Goal: Transaction & Acquisition: Purchase product/service

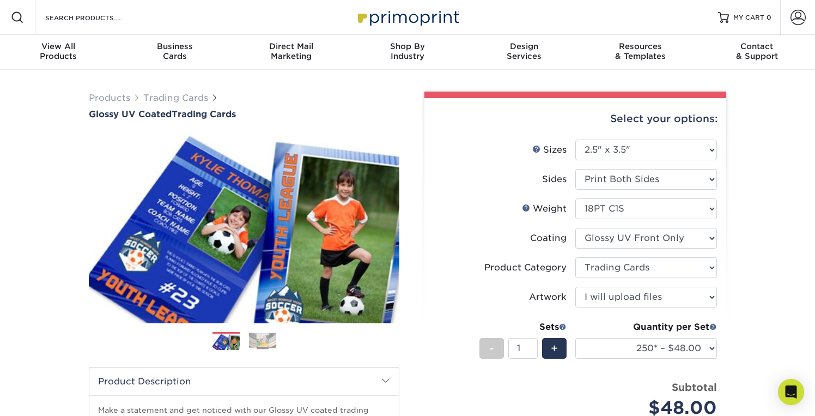
select select "2.50x3.50"
select select "c2f9bce9-36c2-409d-b101-c29d9d031e18"
select select "upload"
select select "250* – $48.00"
click at [659, 179] on select "Please Select Print Both Sides Print Front Only" at bounding box center [646, 179] width 142 height 21
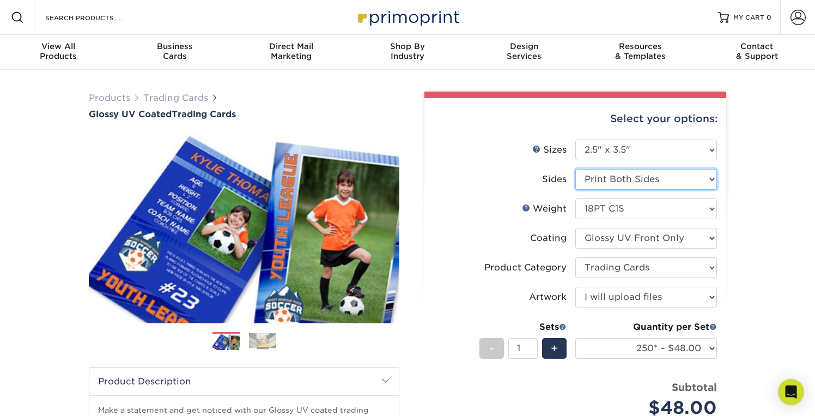
click at [575, 169] on select "Please Select Print Both Sides Print Front Only" at bounding box center [646, 179] width 142 height 21
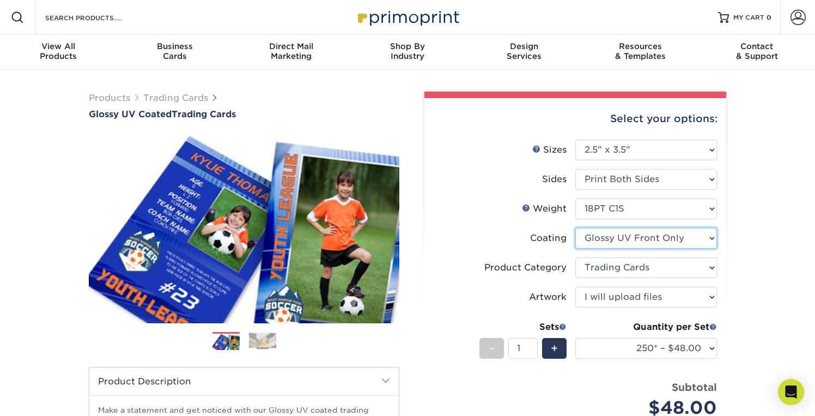
click at [659, 241] on select at bounding box center [646, 238] width 142 height 21
click at [651, 206] on select "Please Select 16PT 14PT 18PT C1S" at bounding box center [646, 208] width 142 height 21
select select "16PT"
click at [575, 198] on select "Please Select 16PT 14PT 18PT C1S" at bounding box center [646, 208] width 142 height 21
select select "-1"
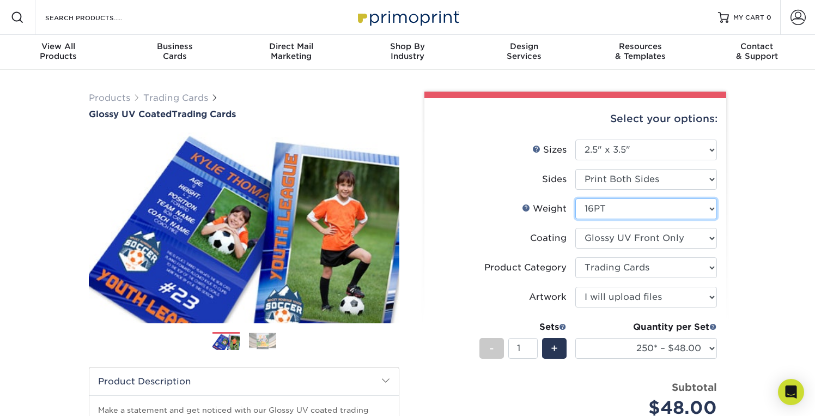
select select "-1"
select select
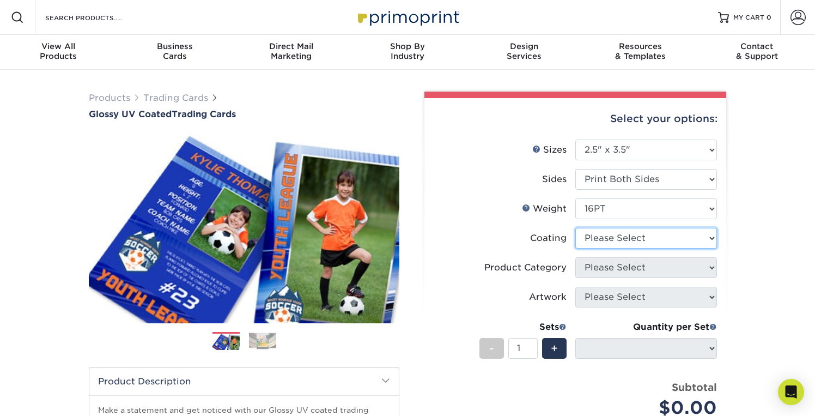
click at [648, 238] on select at bounding box center [646, 238] width 142 height 21
select select "ae367451-b2b8-45df-a344-0f05b6a12993"
click at [575, 228] on select at bounding box center [646, 238] width 142 height 21
select select "-1"
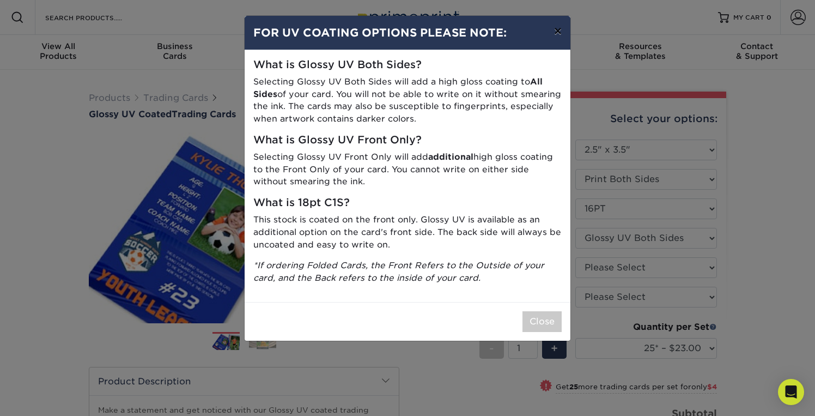
click at [556, 34] on button "×" at bounding box center [557, 31] width 25 height 31
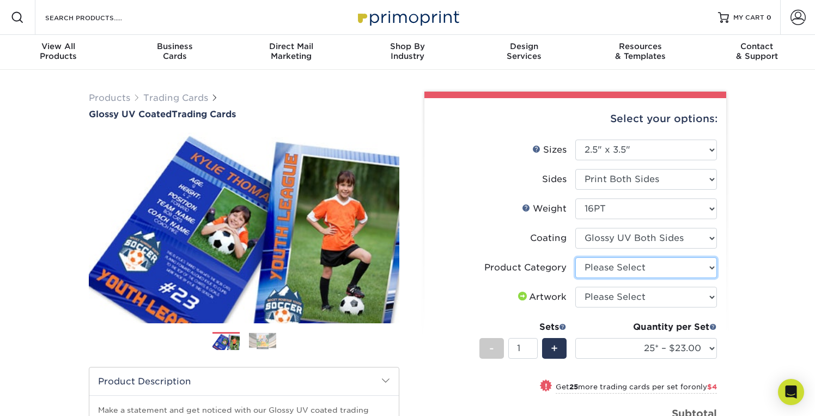
click at [632, 266] on select "Please Select Trading Cards" at bounding box center [646, 267] width 142 height 21
select select "c2f9bce9-36c2-409d-b101-c29d9d031e18"
click at [575, 257] on select "Please Select Trading Cards" at bounding box center [646, 267] width 142 height 21
click at [635, 297] on select "Please Select I will upload files I need a design - $100" at bounding box center [646, 297] width 142 height 21
select select "upload"
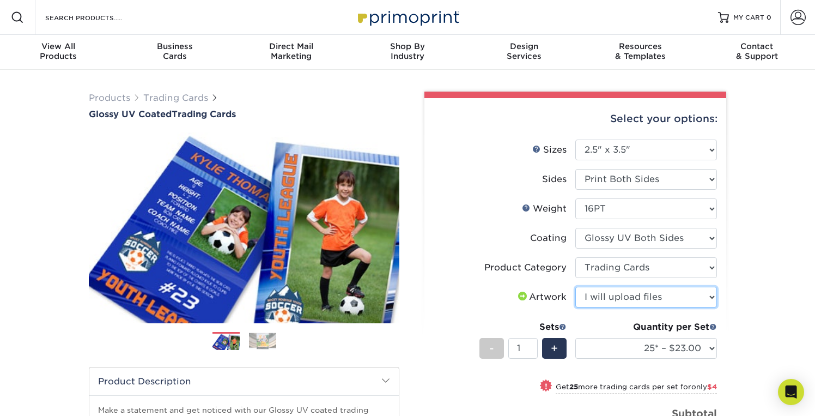
click at [575, 287] on select "Please Select I will upload files I need a design - $100" at bounding box center [646, 297] width 142 height 21
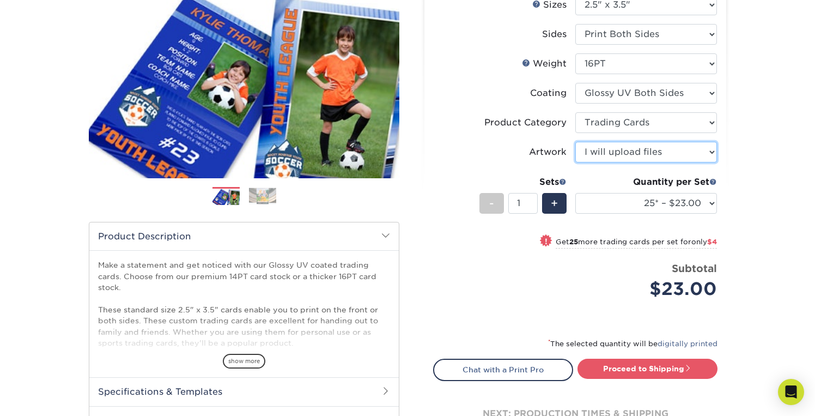
scroll to position [156, 0]
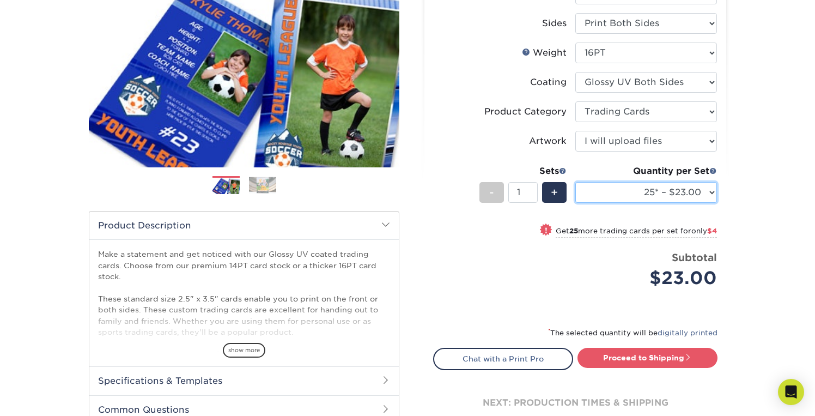
click at [644, 194] on select "25* – $23.00 50* – $27.00 75* – $33.00 100* – $37.00 250* – $47.00 500 – $58.00…" at bounding box center [646, 192] width 142 height 21
click at [575, 182] on select "25* – $23.00 50* – $27.00 75* – $33.00 100* – $37.00 250* – $47.00 500 – $58.00…" at bounding box center [646, 192] width 142 height 21
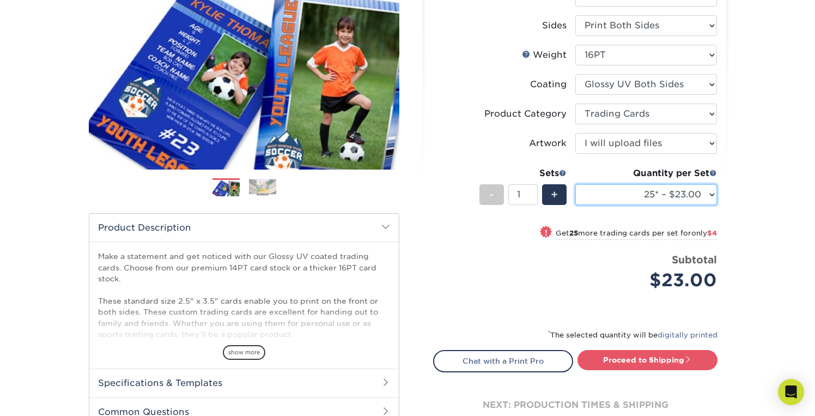
scroll to position [150, 0]
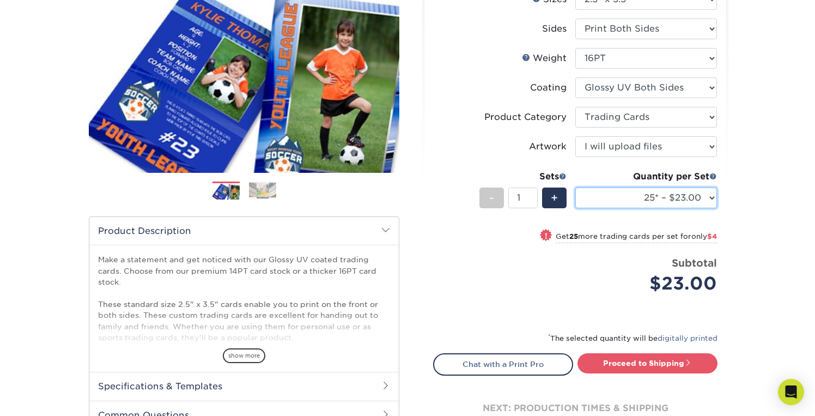
click at [707, 194] on select "25* – $23.00 50* – $27.00 75* – $33.00 100* – $37.00 250* – $47.00 500 – $58.00…" at bounding box center [646, 197] width 142 height 21
select select "50* – $27.00"
click at [575, 187] on select "25* – $23.00 50* – $27.00 75* – $33.00 100* – $37.00 250* – $47.00 500 – $58.00…" at bounding box center [646, 197] width 142 height 21
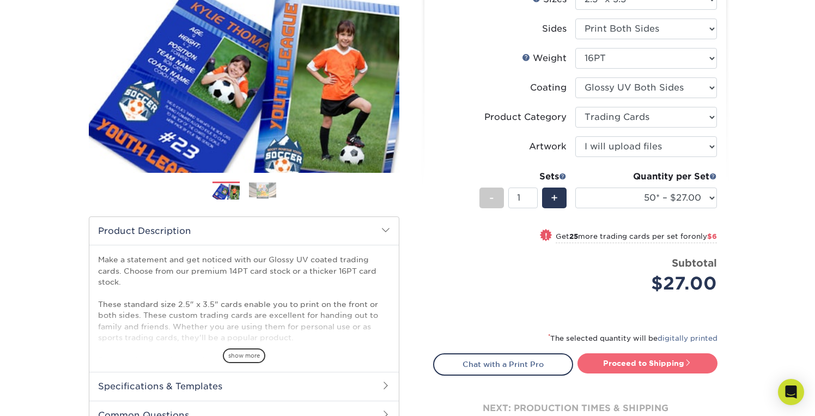
click at [641, 363] on link "Proceed to Shipping" at bounding box center [647, 363] width 140 height 20
type input "Set 1"
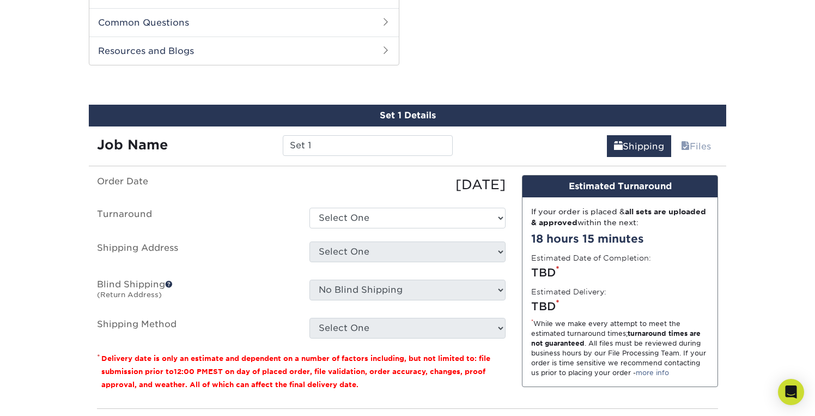
scroll to position [554, 0]
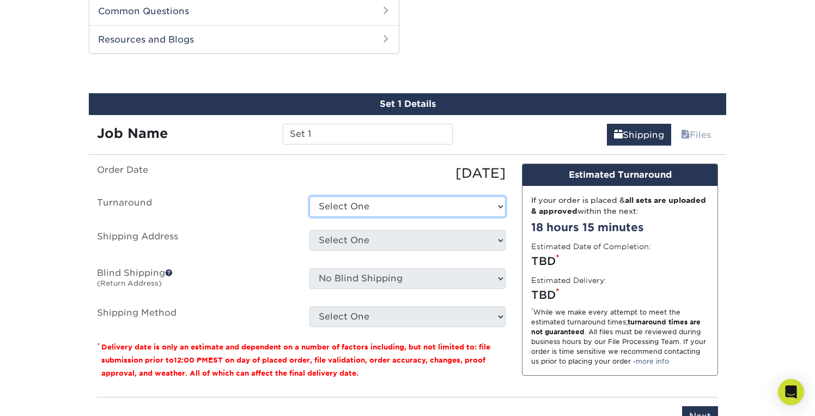
click at [441, 209] on select "Select One 2-4 Business Days 2 Day Next Business Day" at bounding box center [407, 206] width 196 height 21
select select "39596162-017c-462f-bc43-9f550c8c2591"
click at [309, 196] on select "Select One 2-4 Business Days 2 Day Next Business Day" at bounding box center [407, 206] width 196 height 21
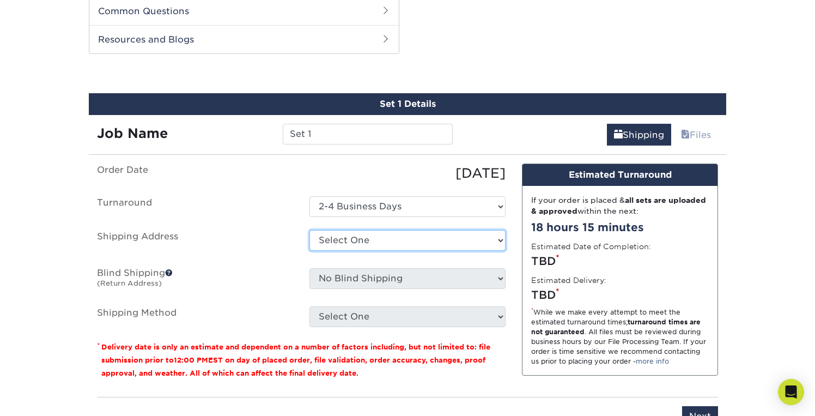
click at [425, 241] on select "Select One + Add New Address - Login" at bounding box center [407, 240] width 196 height 21
select select "newaddress"
click at [309, 230] on select "Select One + Add New Address - Login" at bounding box center [407, 240] width 196 height 21
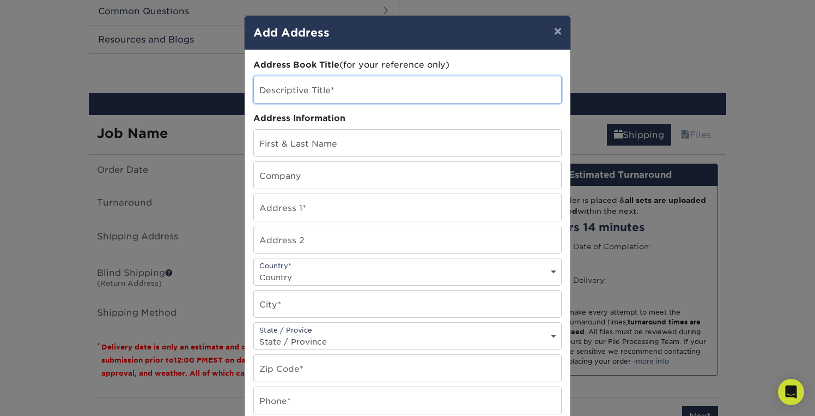
click at [344, 90] on input "text" at bounding box center [407, 89] width 307 height 27
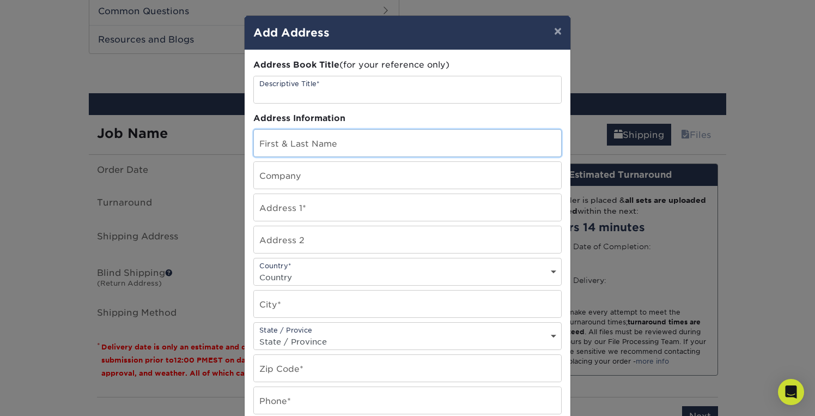
click at [334, 154] on input "text" at bounding box center [407, 143] width 307 height 27
type input "[PERSON_NAME]"
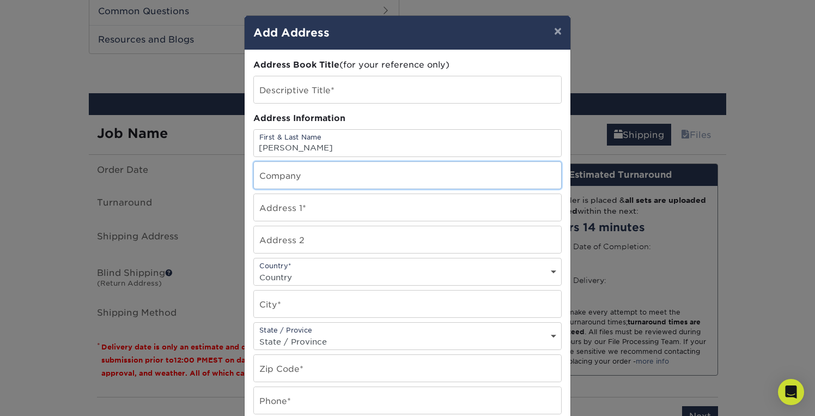
type input "Rolling Hills Prep"
type input "[STREET_ADDRESS]"
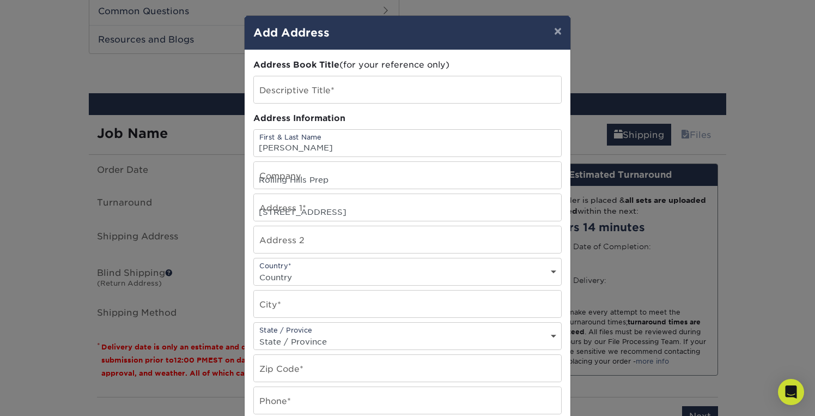
select select "US"
type input "SAN [PERSON_NAME]"
select select "CA"
type input "90732-5200"
type input "3107911101"
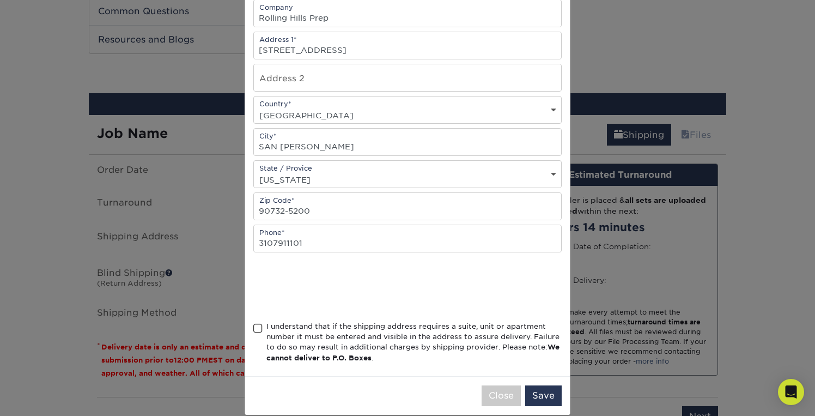
scroll to position [177, 0]
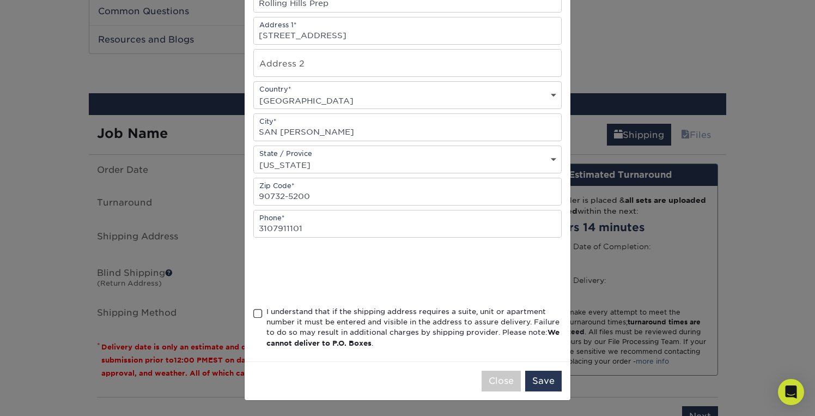
click at [259, 314] on span at bounding box center [257, 313] width 9 height 10
click at [0, 0] on input "I understand that if the shipping address requires a suite, unit or apartment n…" at bounding box center [0, 0] width 0 height 0
click at [539, 378] on button "Save" at bounding box center [543, 380] width 37 height 21
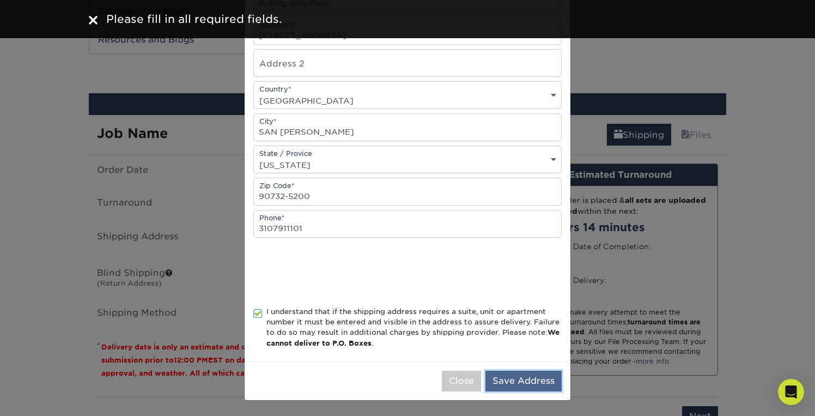
click at [515, 378] on button "Save Address" at bounding box center [523, 380] width 76 height 21
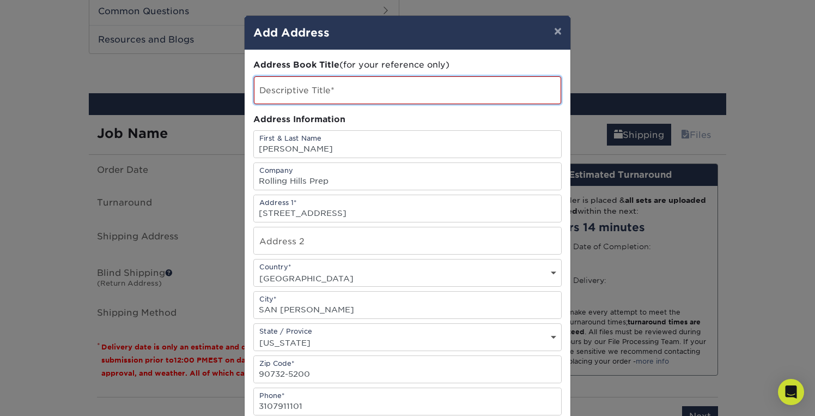
click at [416, 89] on input "text" at bounding box center [407, 90] width 307 height 28
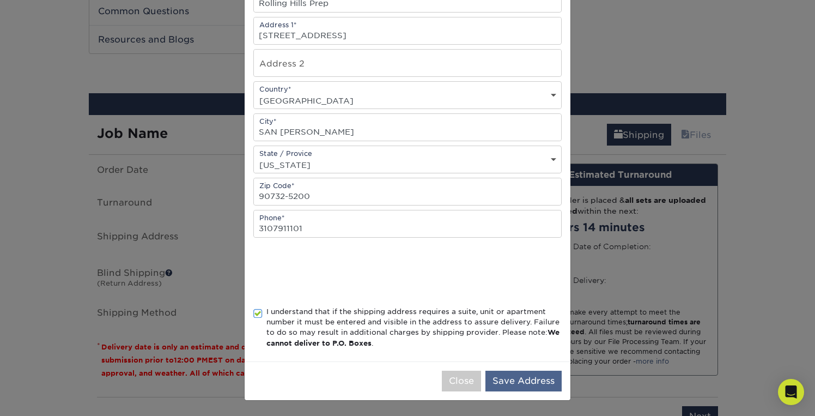
type input "Rolling Hills Prep"
click at [533, 378] on button "Save Address" at bounding box center [523, 380] width 76 height 21
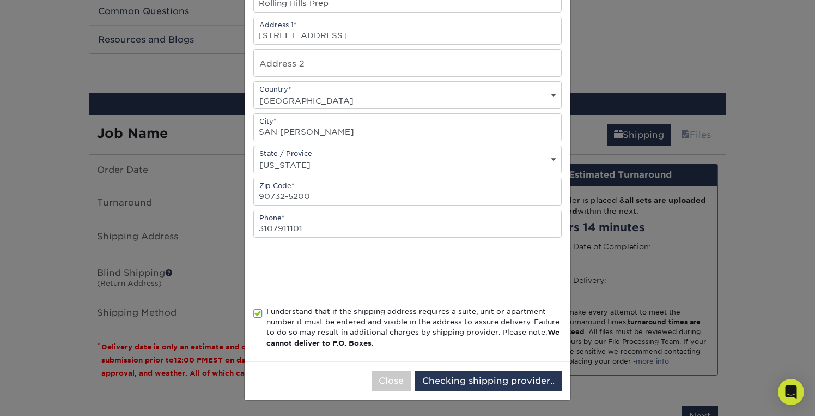
scroll to position [0, 0]
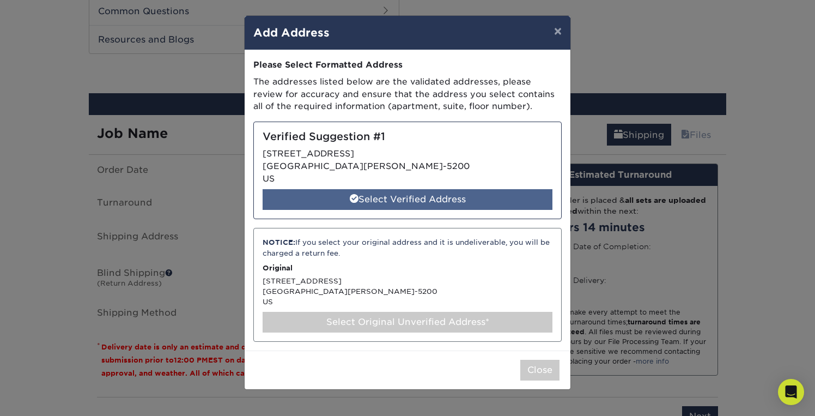
click at [465, 200] on div "Select Verified Address" at bounding box center [408, 199] width 290 height 21
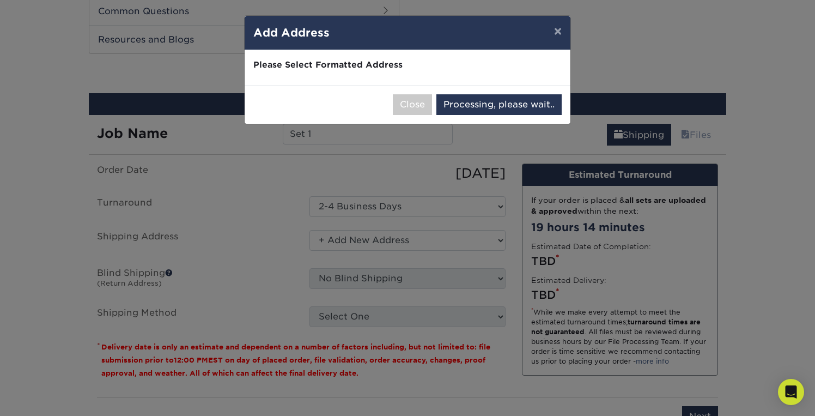
select select "286804"
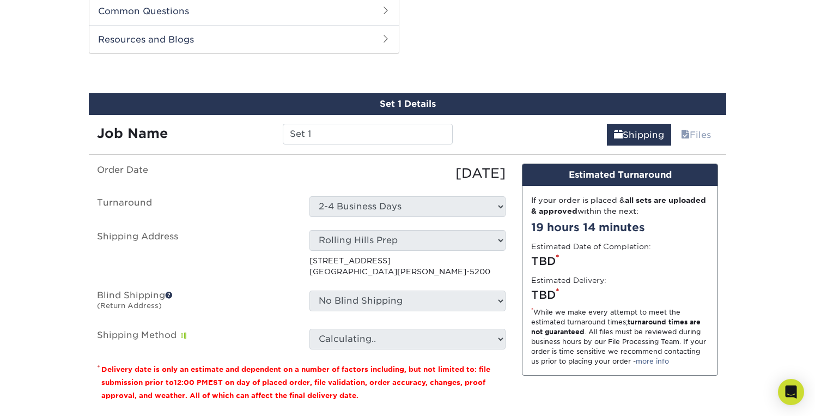
scroll to position [555, 0]
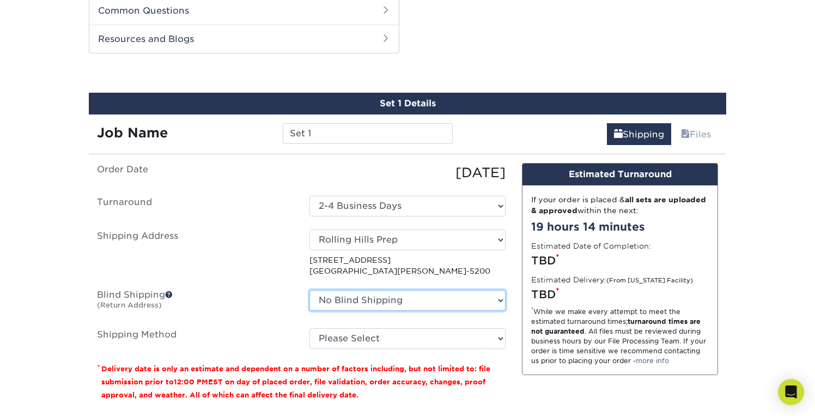
click at [435, 300] on select "No Blind Shipping + Add New Address" at bounding box center [407, 300] width 196 height 21
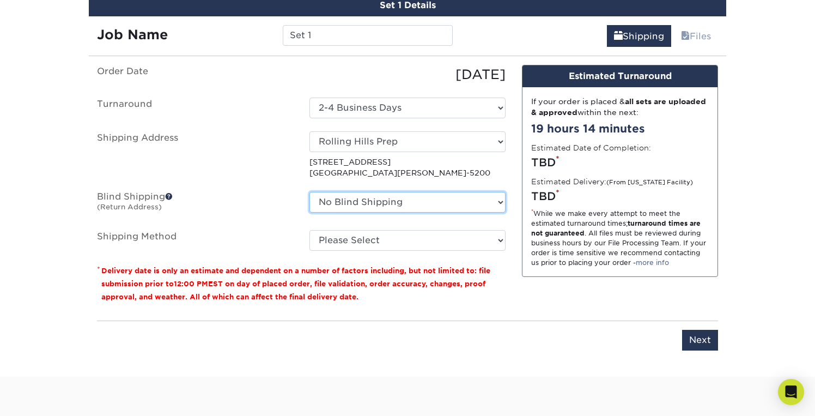
scroll to position [654, 0]
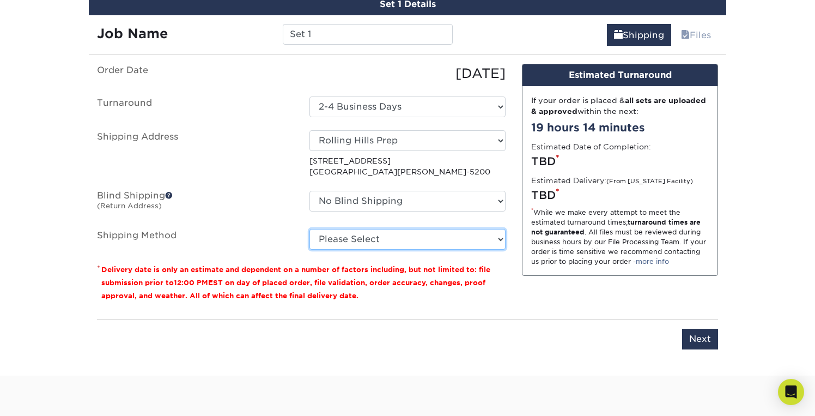
click at [351, 242] on select "Please Select 3 Day Shipping Service (+$16.70) Ground Shipping (+$16.92) 2 Day …" at bounding box center [407, 239] width 196 height 21
click at [309, 229] on select "Please Select 3 Day Shipping Service (+$16.70) Ground Shipping (+$16.92) 2 Day …" at bounding box center [407, 239] width 196 height 21
click at [500, 240] on select "Please Select 3 Day Shipping Service (+$16.70) Ground Shipping (+$16.92) 2 Day …" at bounding box center [407, 239] width 196 height 21
select select "13"
click at [309, 229] on select "Please Select 3 Day Shipping Service (+$16.70) Ground Shipping (+$16.92) 2 Day …" at bounding box center [407, 239] width 196 height 21
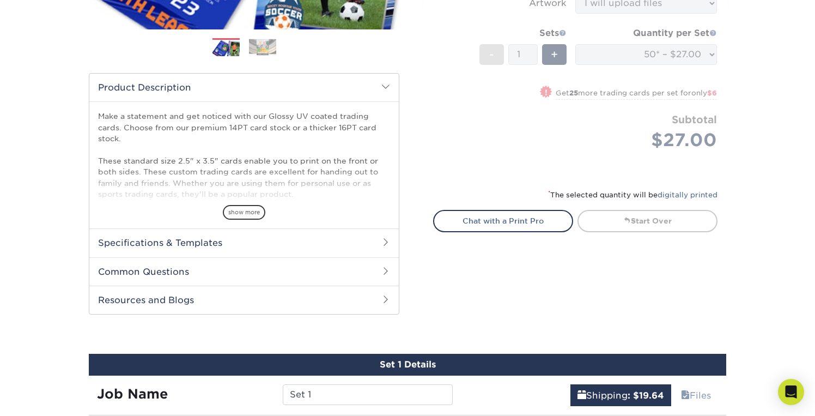
scroll to position [295, 0]
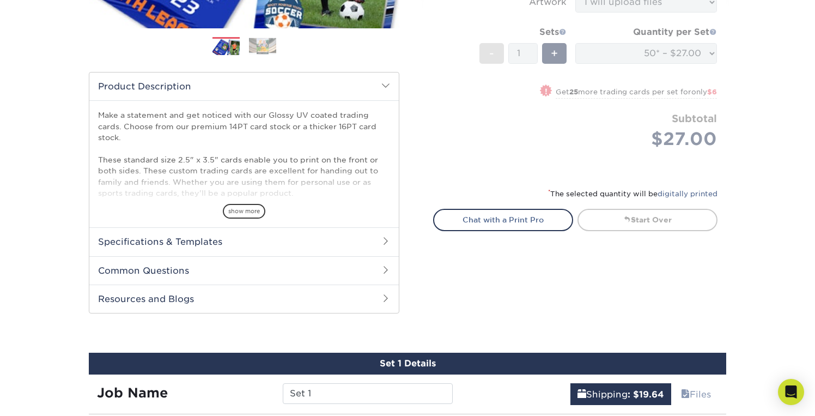
click at [528, 132] on form "Sizes Help Sizes Please Select 2.5" x 3.5" Sides Please Select 16PT - 1" at bounding box center [575, 10] width 284 height 330
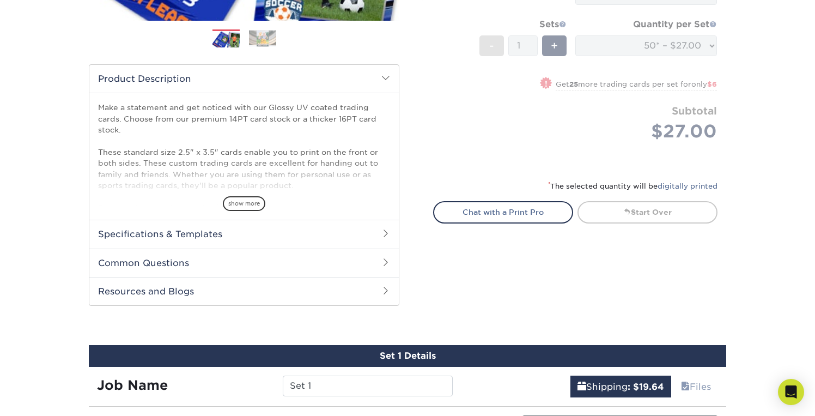
scroll to position [302, 0]
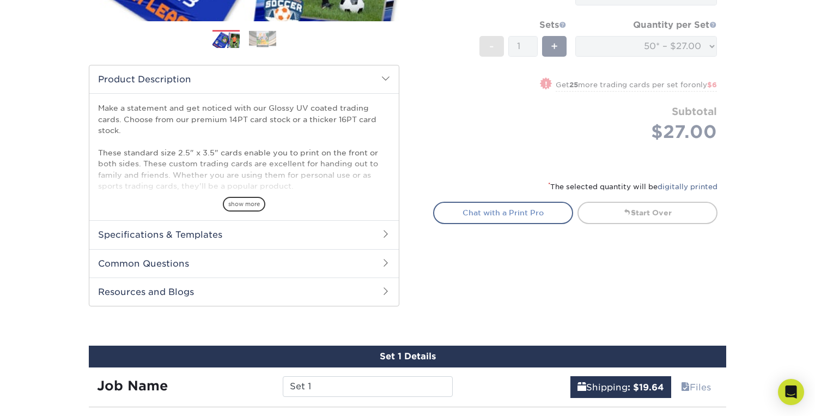
click at [518, 213] on link "Chat with a Print Pro" at bounding box center [503, 213] width 140 height 22
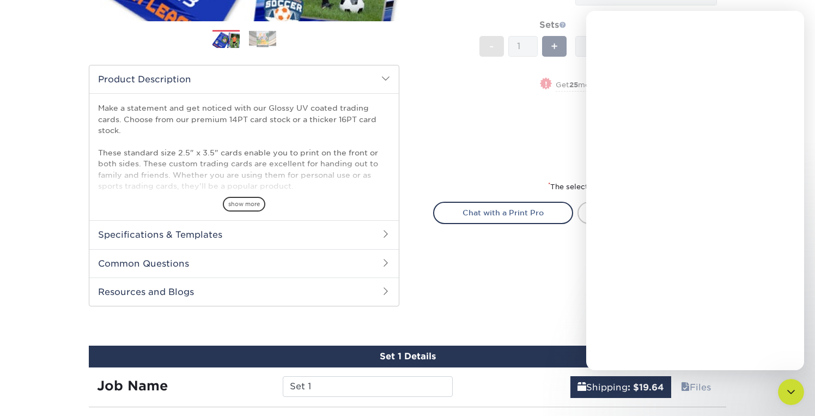
scroll to position [0, 0]
click at [626, 331] on textarea "Message…" at bounding box center [694, 329] width 199 height 19
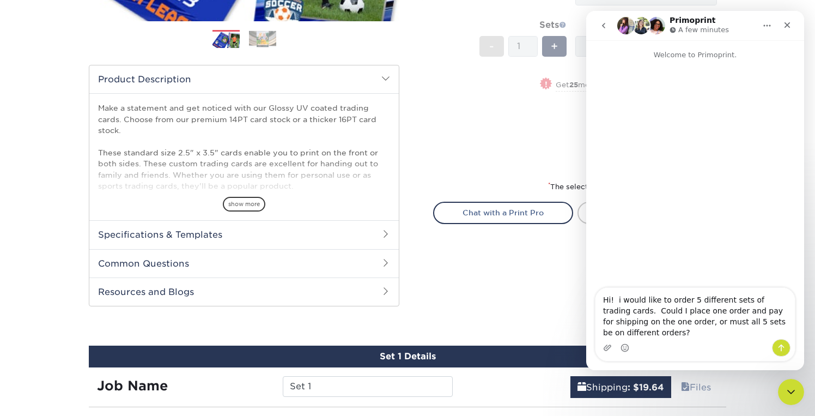
type textarea "Hi! i would like to order 5 different sets of trading cards. Could I place one …"
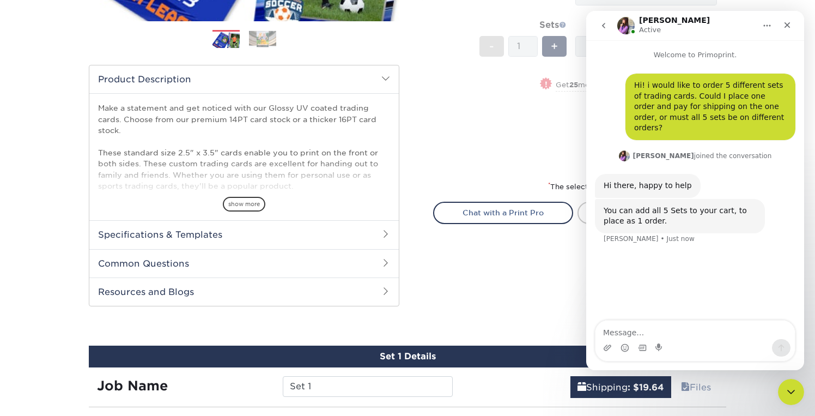
click at [465, 270] on div "Select your options: Sizes Help Sizes Please Select 2.5" x 3.5" Sides - 1" at bounding box center [571, 55] width 327 height 530
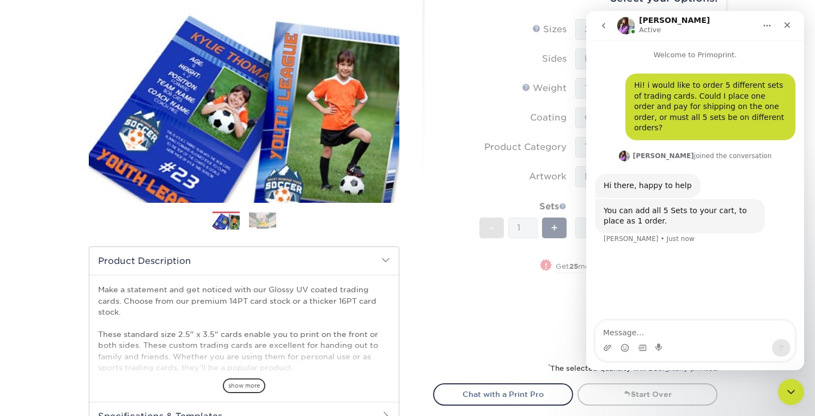
scroll to position [108, 0]
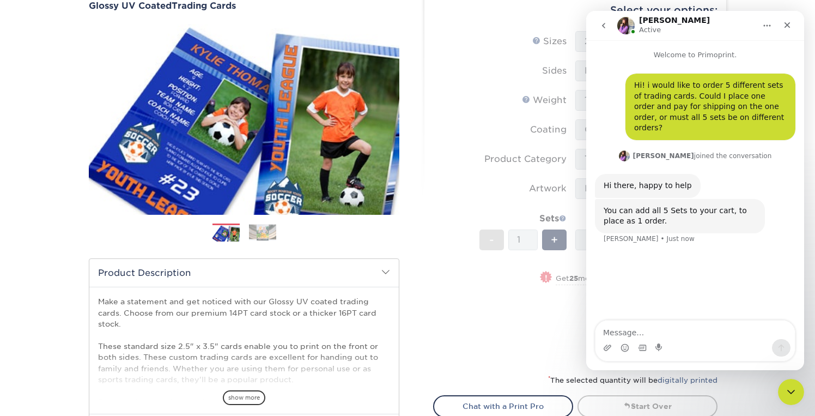
click at [510, 56] on form "Sizes Help Sizes Please Select 2.5" x 3.5" Sides Please Select 16PT - 1" at bounding box center [575, 196] width 284 height 330
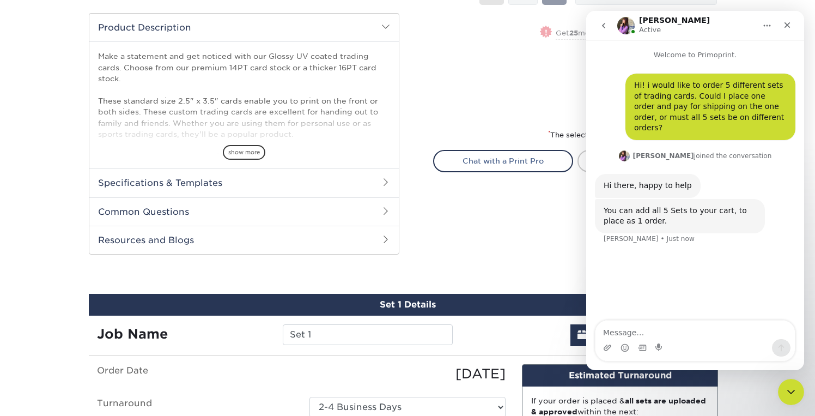
scroll to position [350, 0]
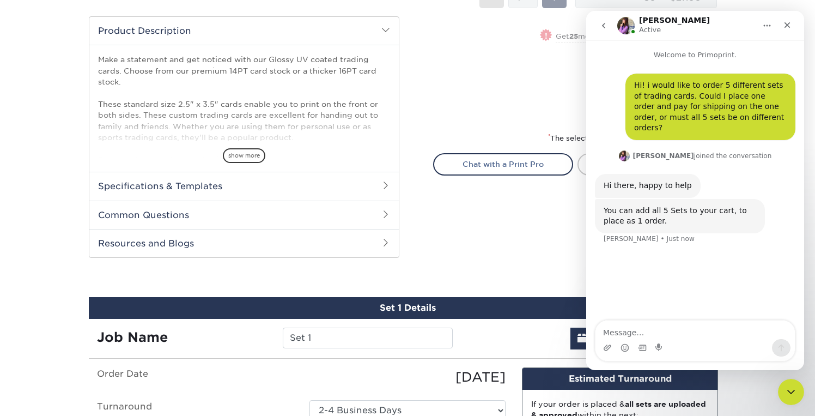
click at [515, 204] on div "Select your options: Sizes Help Sizes Please Select 2.5" x 3.5" Sides - 1" at bounding box center [571, 6] width 327 height 530
click at [647, 335] on textarea "Message…" at bounding box center [694, 329] width 199 height 19
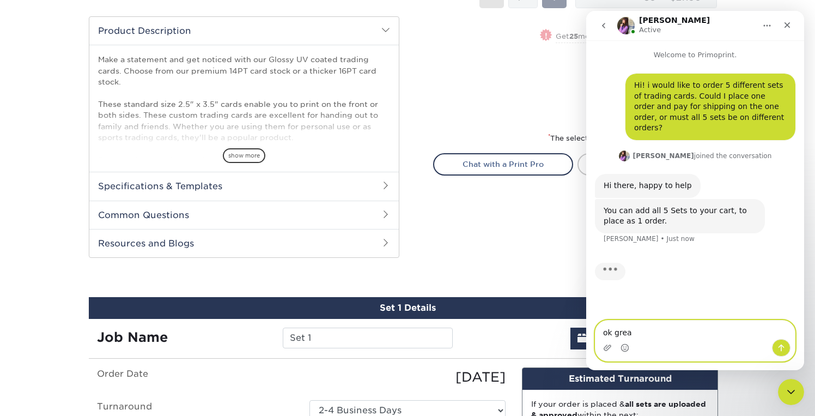
type textarea "ok great"
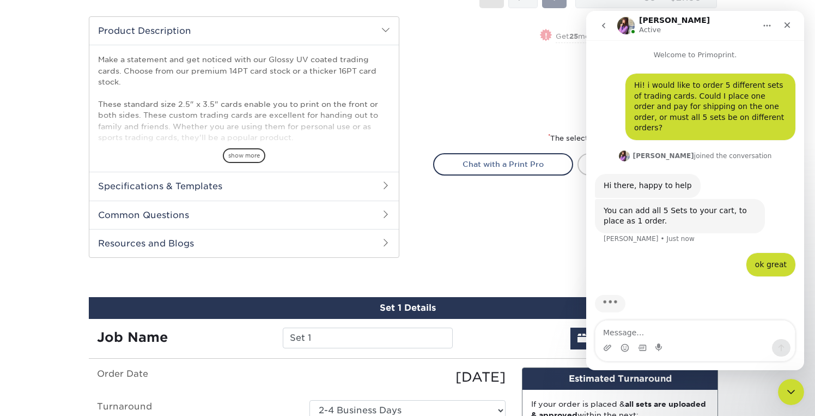
click at [523, 240] on div "Select your options: Sizes Help Sizes Please Select 2.5" x 3.5" Sides - 1" at bounding box center [571, 6] width 327 height 530
click at [603, 23] on icon "go back" at bounding box center [603, 25] width 9 height 9
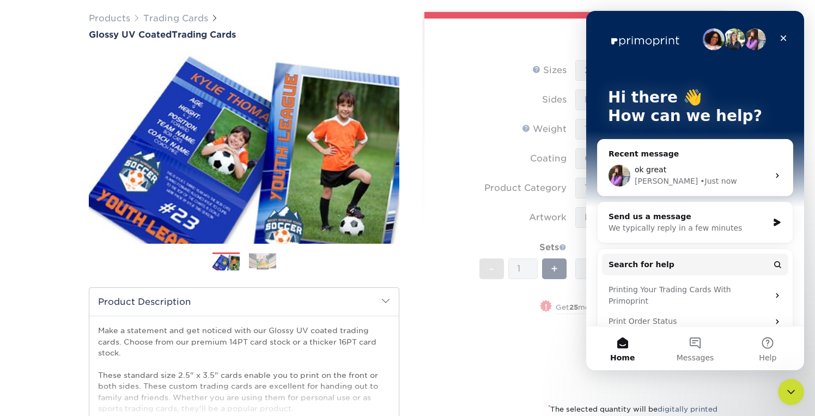
scroll to position [0, 0]
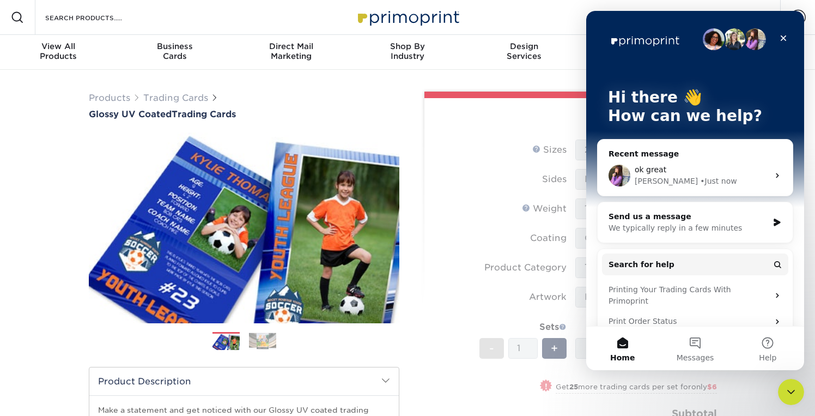
click at [664, 162] on div "ok great [PERSON_NAME] • Just now" at bounding box center [695, 175] width 195 height 40
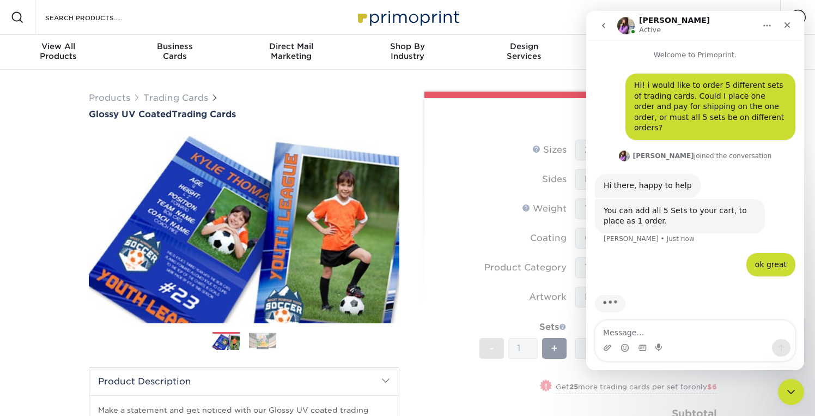
click at [610, 21] on button "go back" at bounding box center [603, 25] width 21 height 21
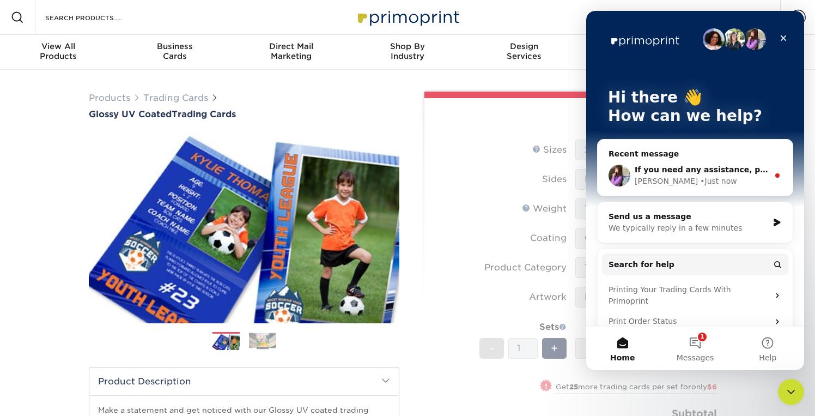
click at [700, 177] on div "• Just now" at bounding box center [718, 180] width 37 height 11
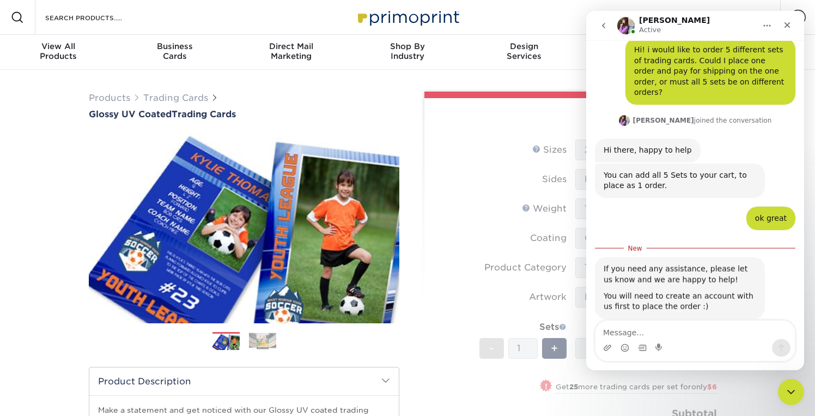
scroll to position [45, 0]
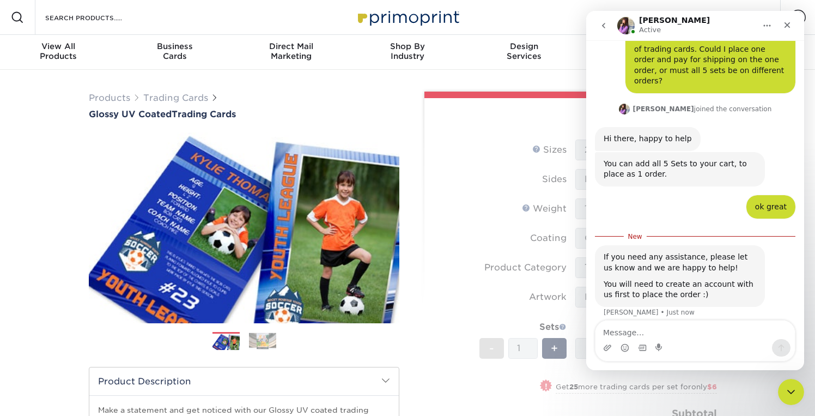
click at [633, 332] on textarea "Message…" at bounding box center [694, 329] width 199 height 19
type textarea "understood, thanks!"
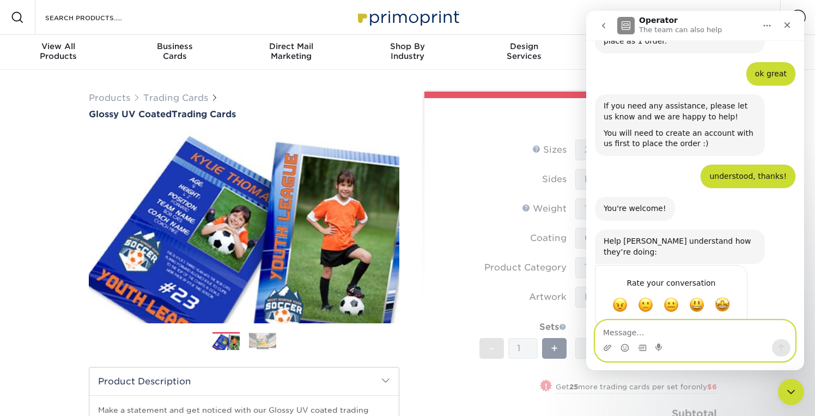
scroll to position [179, 0]
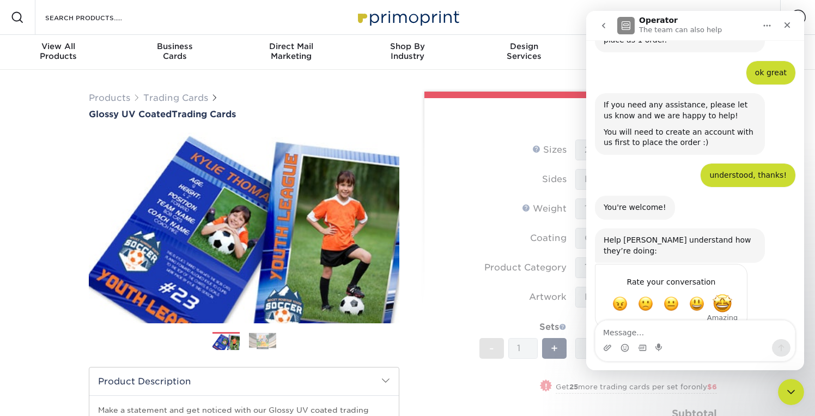
click at [721, 294] on span "Amazing" at bounding box center [723, 304] width 20 height 20
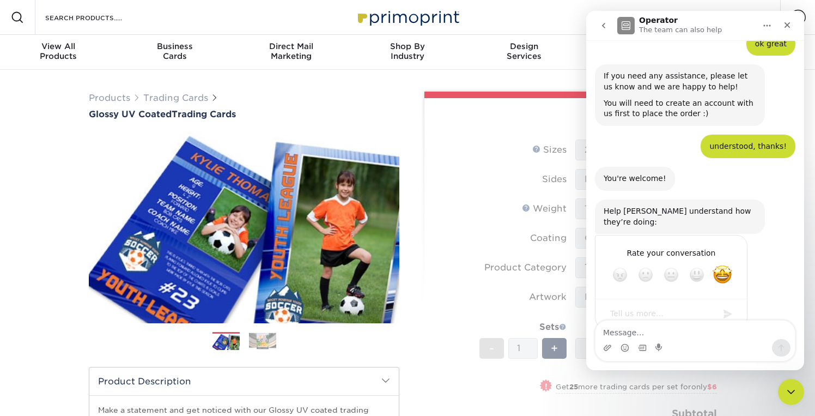
scroll to position [209, 0]
